Goal: Information Seeking & Learning: Find specific fact

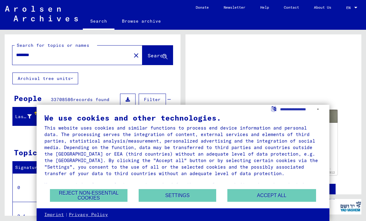
click at [294, 197] on button "Accept all" at bounding box center [271, 195] width 89 height 13
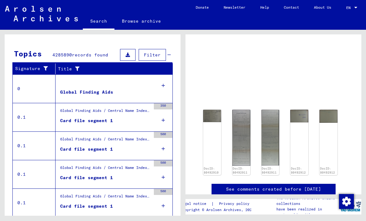
scroll to position [99, 0]
click at [61, 122] on div "Card file segment 1" at bounding box center [86, 121] width 53 height 7
click at [69, 120] on div "Card file segment 1" at bounding box center [86, 121] width 53 height 7
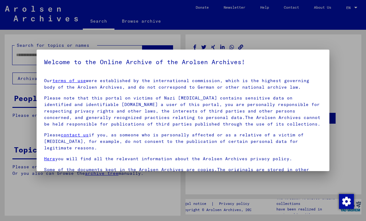
type input "********"
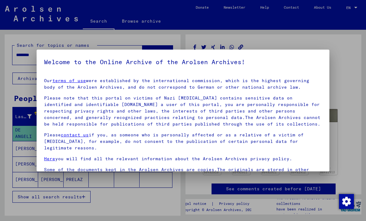
click at [355, 65] on div at bounding box center [183, 110] width 366 height 221
click at [122, 209] on div at bounding box center [183, 110] width 366 height 221
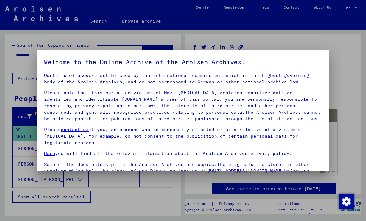
click at [345, 48] on div at bounding box center [183, 110] width 366 height 221
click at [48, 198] on div at bounding box center [183, 110] width 366 height 221
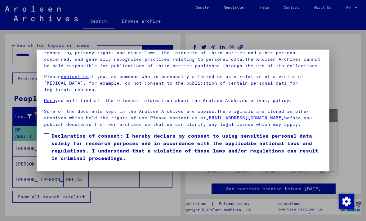
scroll to position [66, 0]
click at [46, 133] on span at bounding box center [46, 135] width 5 height 5
click at [53, 165] on button "I agree" at bounding box center [59, 171] width 30 height 12
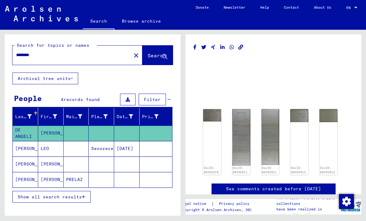
click at [35, 148] on mat-cell "[PERSON_NAME]" at bounding box center [25, 148] width 25 height 15
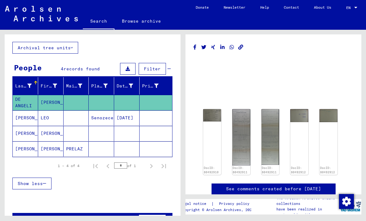
scroll to position [31, 0]
click at [96, 121] on mat-cell "Senozece" at bounding box center [101, 117] width 25 height 15
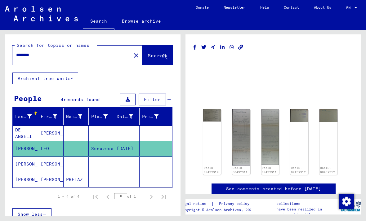
scroll to position [0, 0]
